Goal: Task Accomplishment & Management: Manage account settings

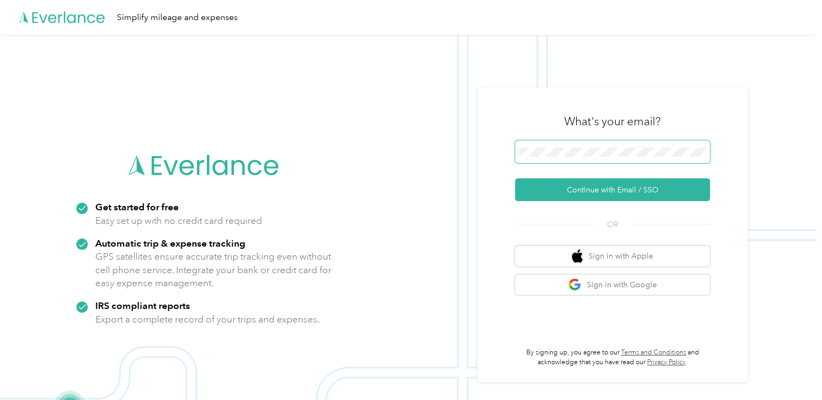
click at [569, 146] on span at bounding box center [612, 151] width 195 height 23
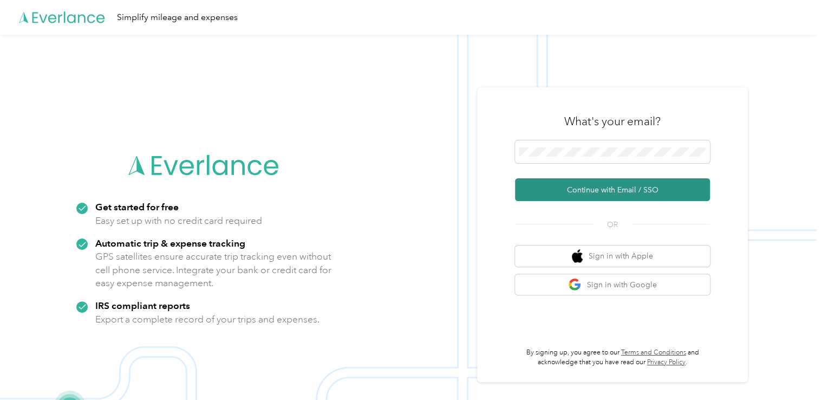
click at [591, 197] on button "Continue with Email / SSO" at bounding box center [612, 189] width 195 height 23
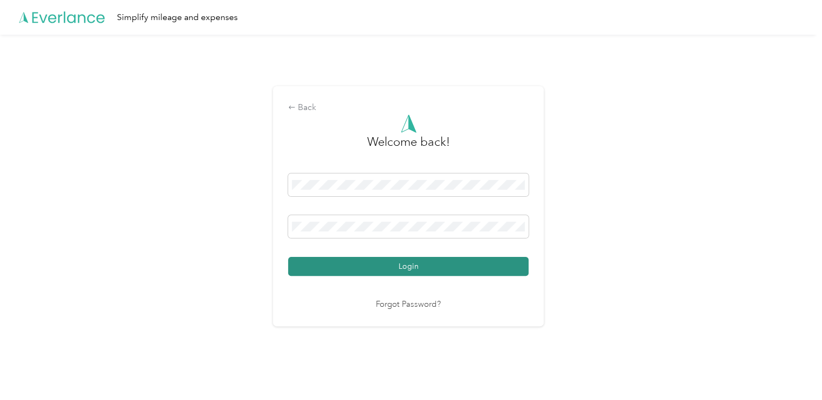
click at [399, 267] on button "Login" at bounding box center [408, 266] width 241 height 19
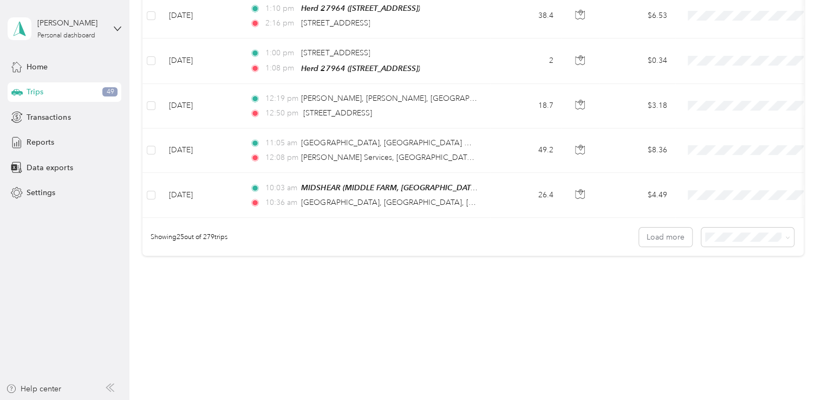
scroll to position [1071, 0]
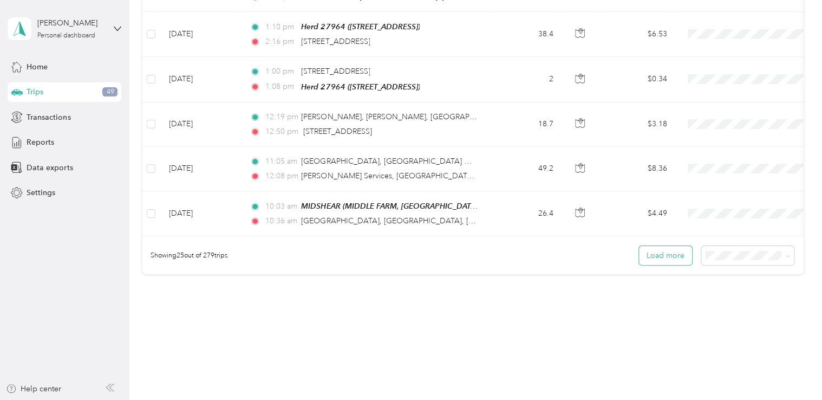
click at [673, 246] on button "Load more" at bounding box center [665, 255] width 53 height 19
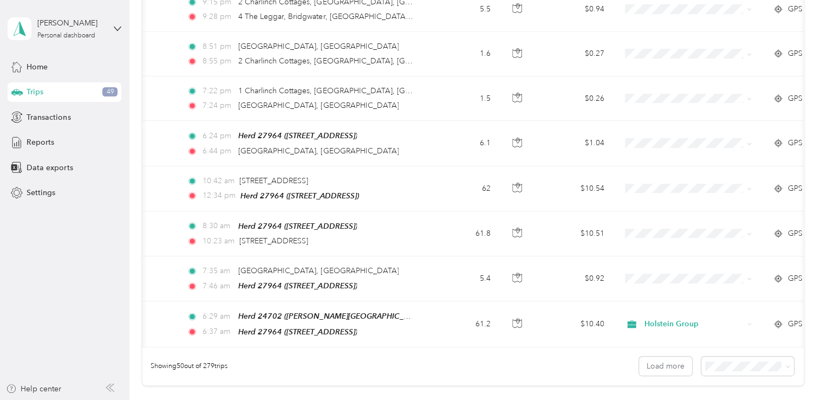
scroll to position [0, 0]
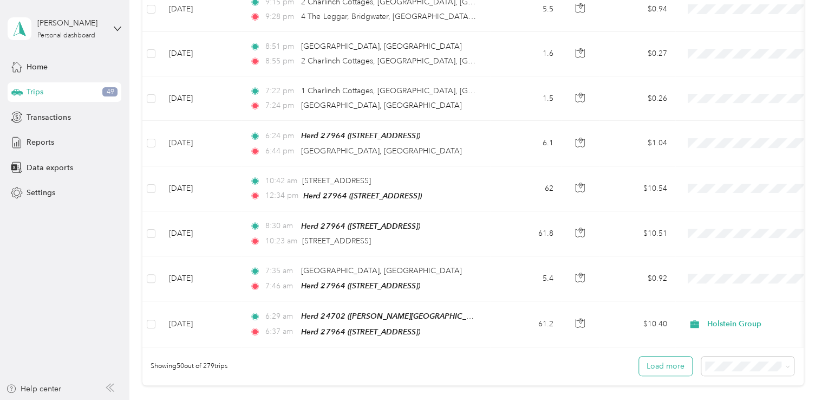
click at [663, 356] on button "Load more" at bounding box center [665, 365] width 53 height 19
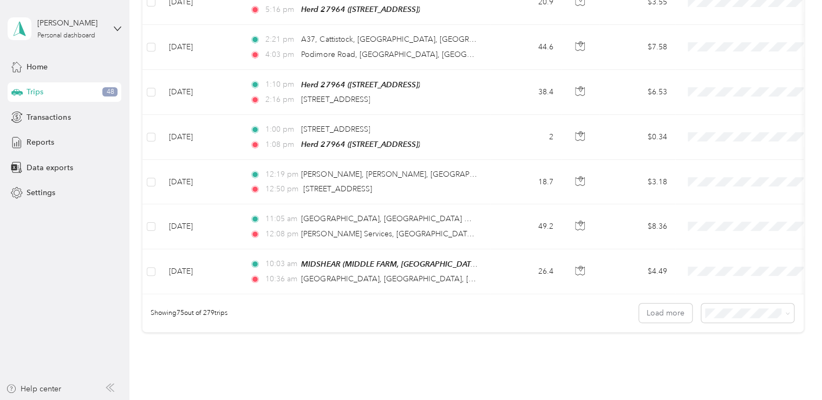
scroll to position [3312, 0]
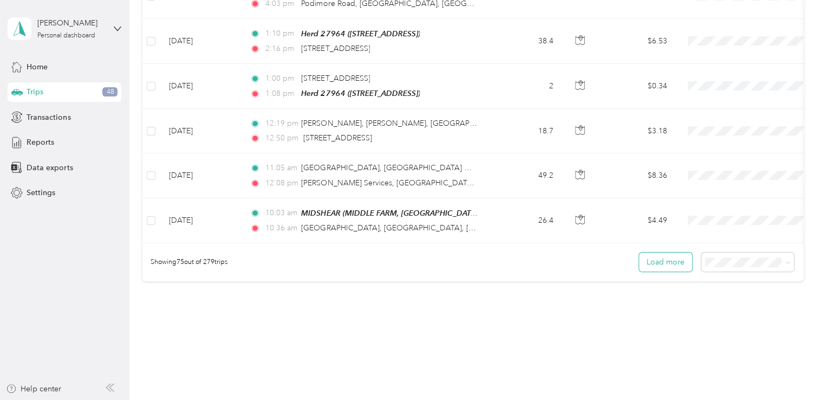
click at [663, 252] on button "Load more" at bounding box center [665, 261] width 53 height 19
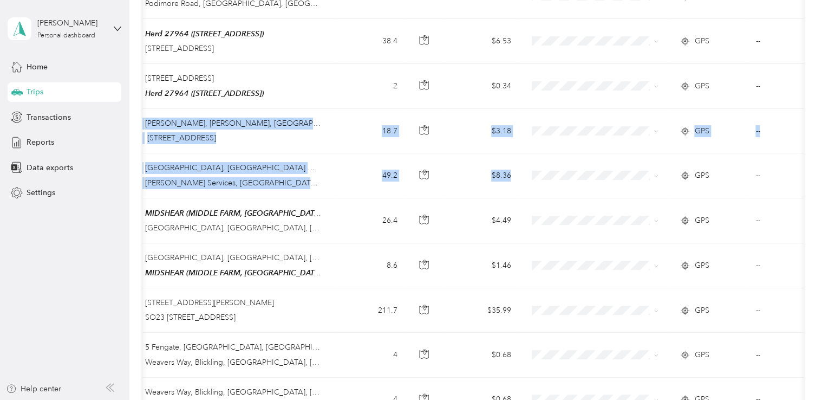
scroll to position [0, 239]
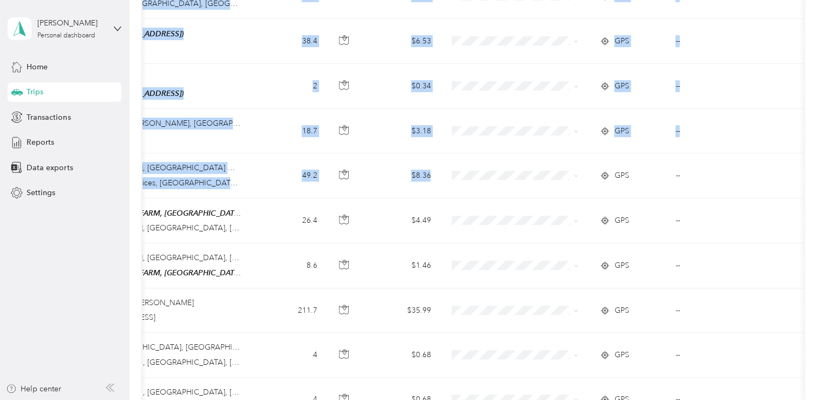
drag, startPoint x: 800, startPoint y: 118, endPoint x: 801, endPoint y: 63, distance: 54.7
drag, startPoint x: 801, startPoint y: 63, endPoint x: 790, endPoint y: 118, distance: 56.4
click at [790, 153] on td at bounding box center [785, 175] width 38 height 44
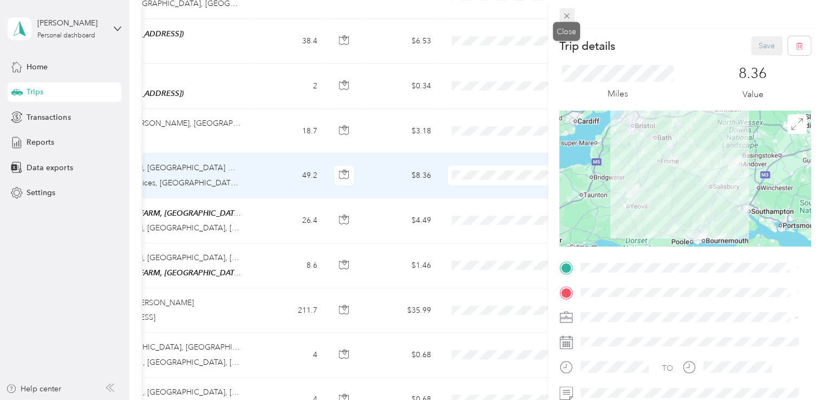
click at [567, 12] on icon at bounding box center [566, 15] width 9 height 9
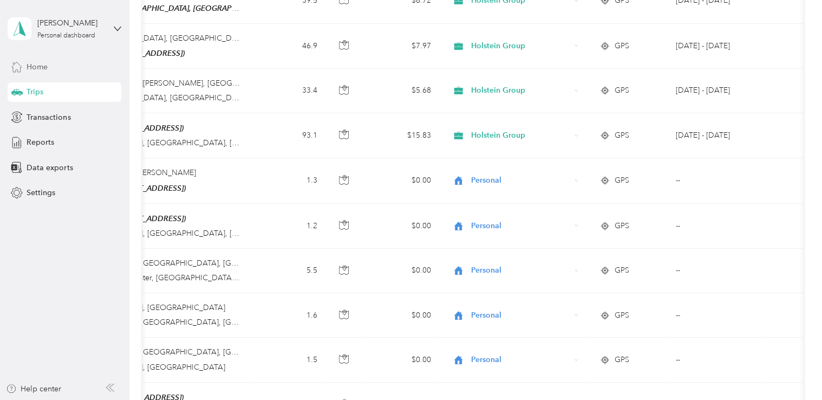
click at [44, 61] on span "Home" at bounding box center [37, 66] width 21 height 11
